Goal: Task Accomplishment & Management: Manage account settings

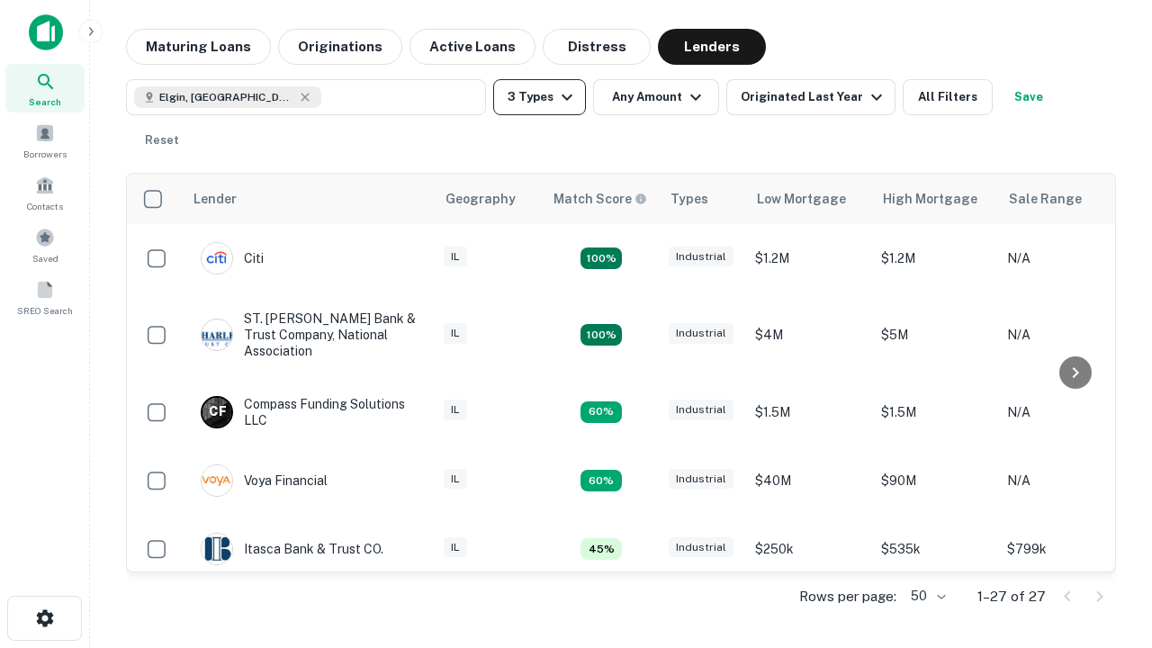
click at [539, 97] on button "3 Types" at bounding box center [539, 97] width 93 height 36
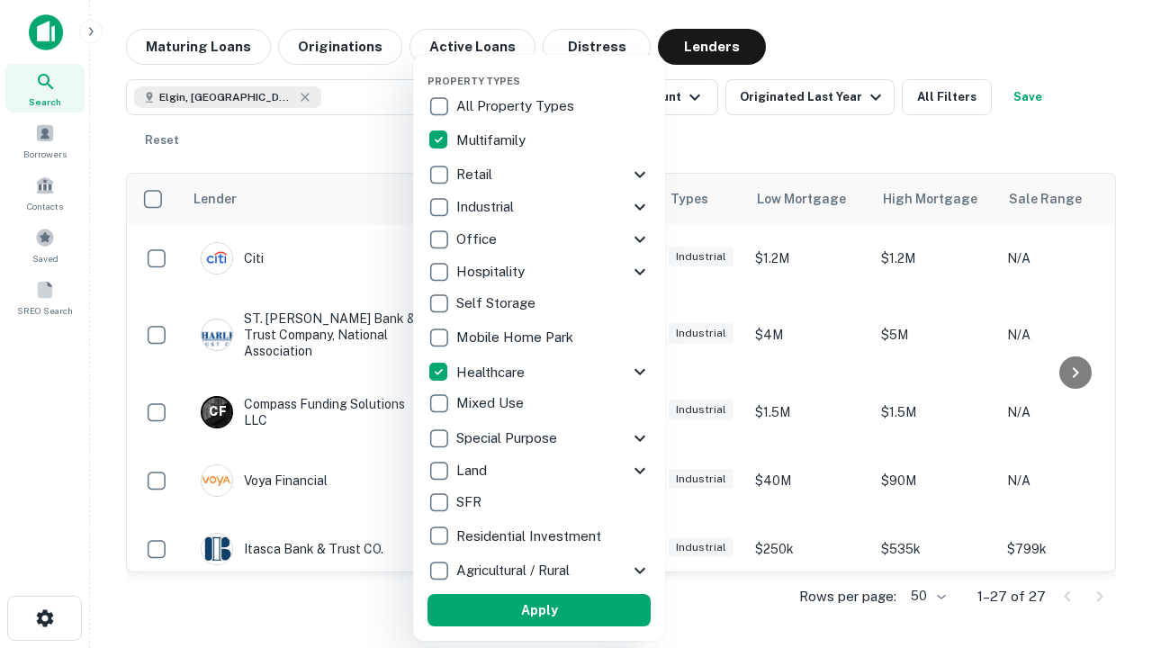
click at [539, 610] on button "Apply" at bounding box center [538, 610] width 223 height 32
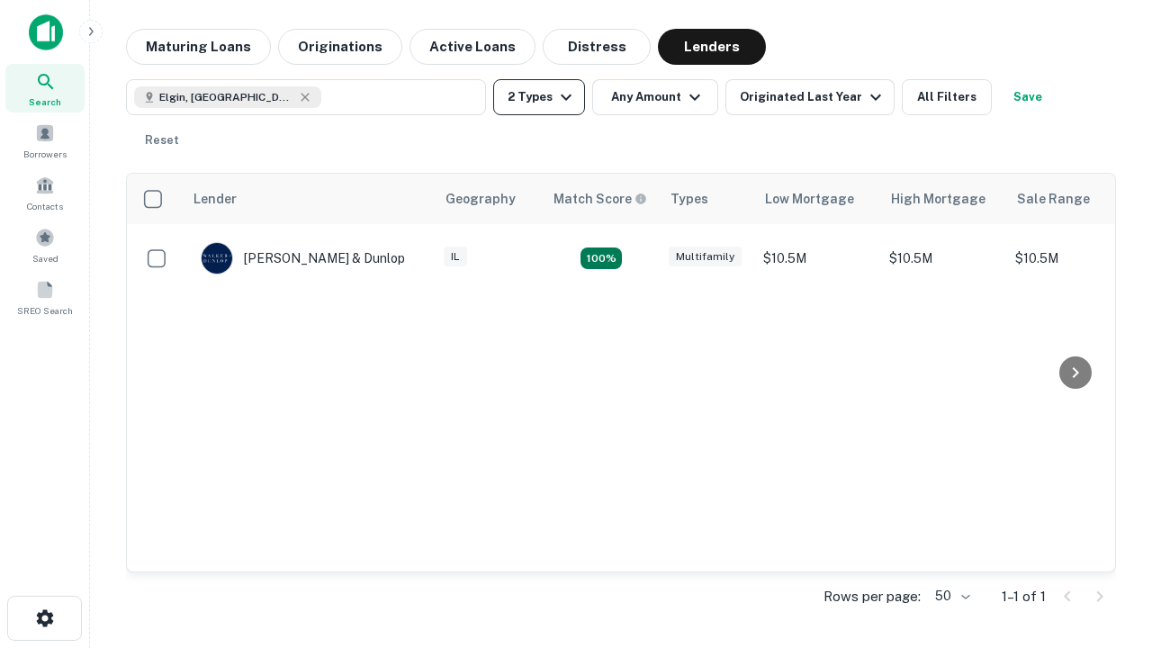
click at [539, 97] on button "2 Types" at bounding box center [539, 97] width 92 height 36
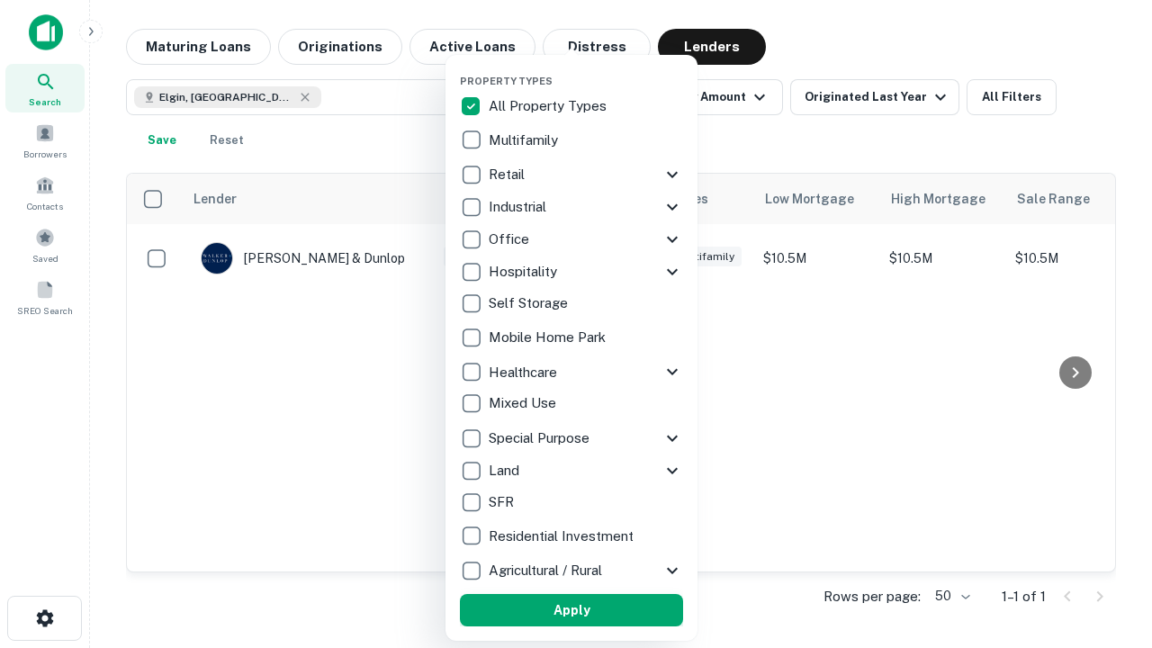
click at [571, 610] on button "Apply" at bounding box center [571, 610] width 223 height 32
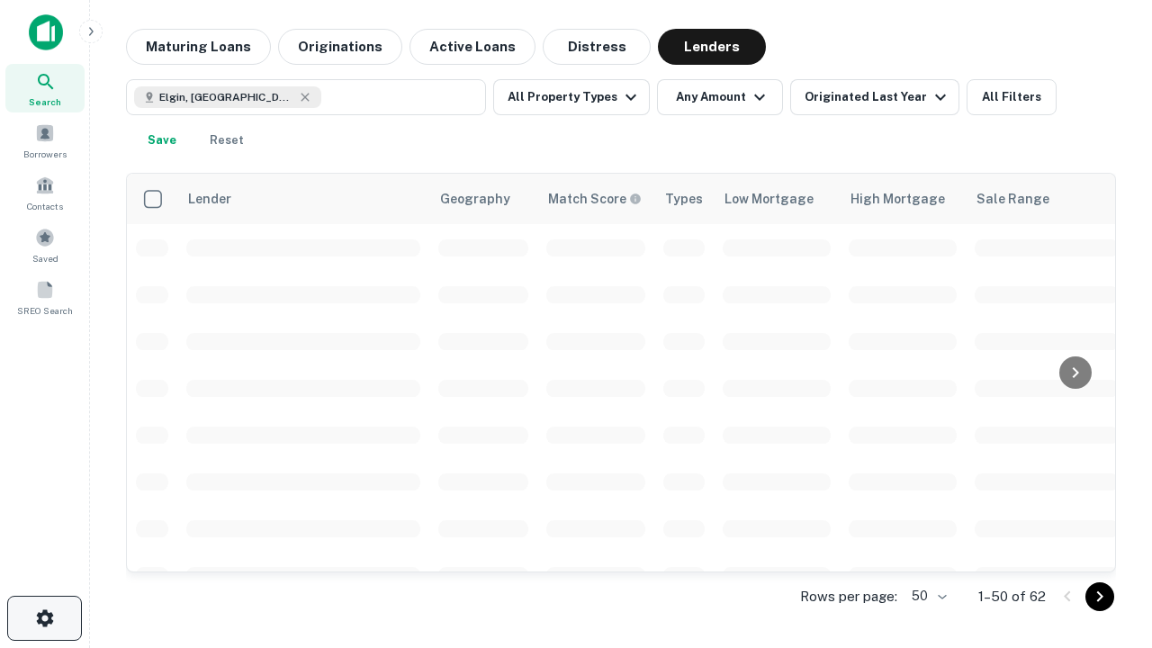
click at [44, 618] on icon "button" at bounding box center [45, 618] width 22 height 22
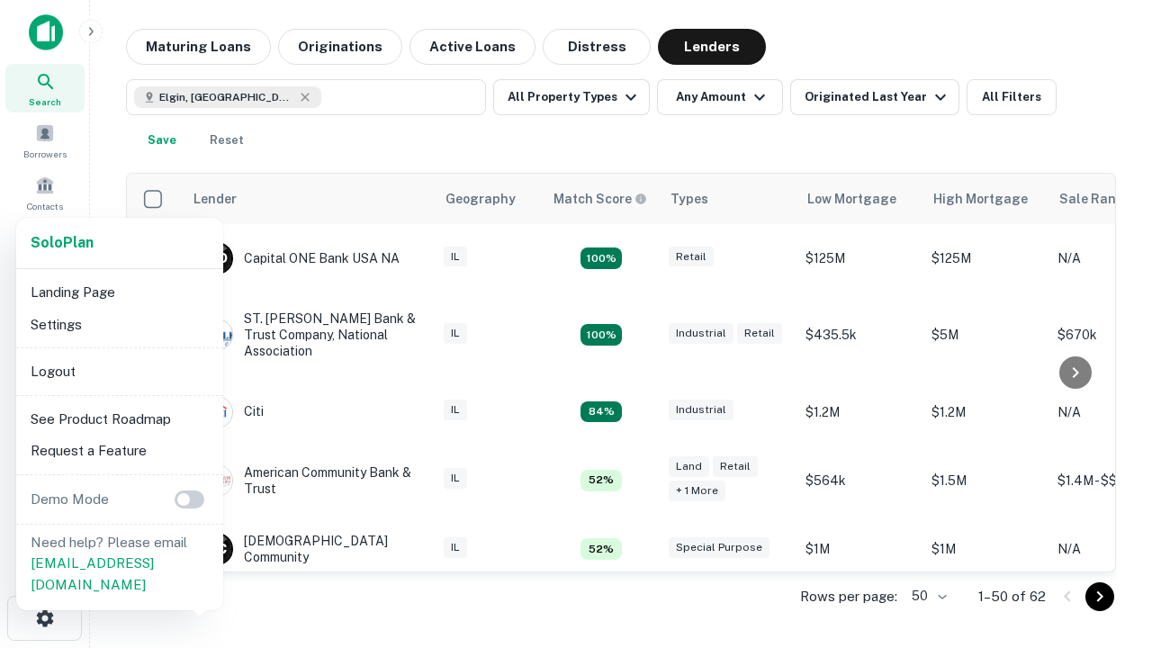
click at [119, 371] on li "Logout" at bounding box center [119, 371] width 193 height 32
